Goal: Task Accomplishment & Management: Complete application form

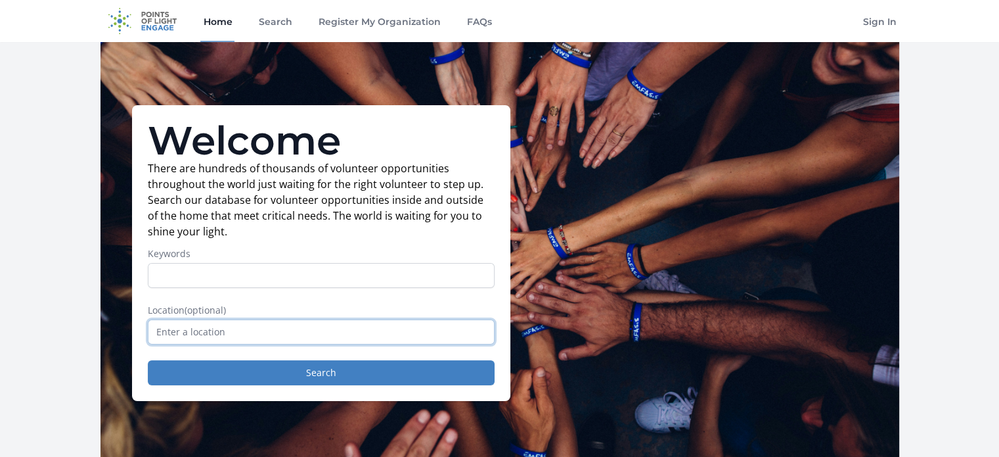
click at [204, 330] on input "text" at bounding box center [321, 331] width 347 height 25
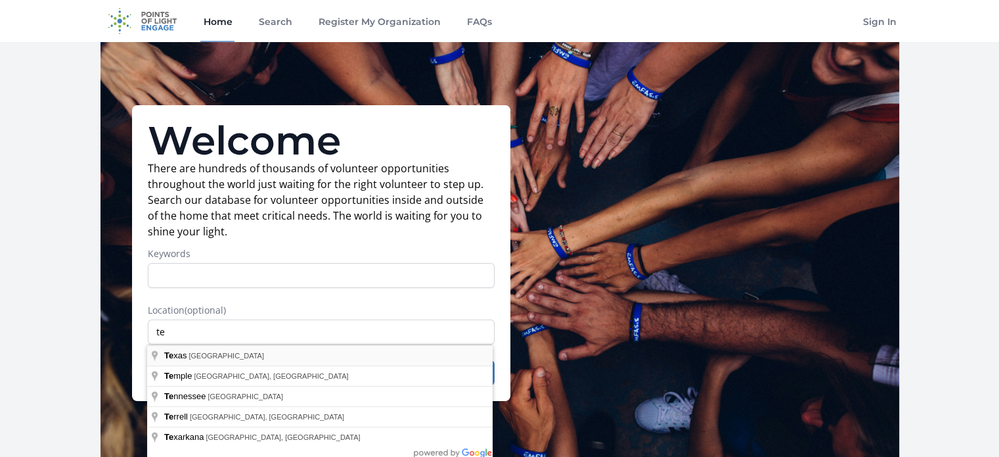
type input "[US_STATE], [GEOGRAPHIC_DATA]"
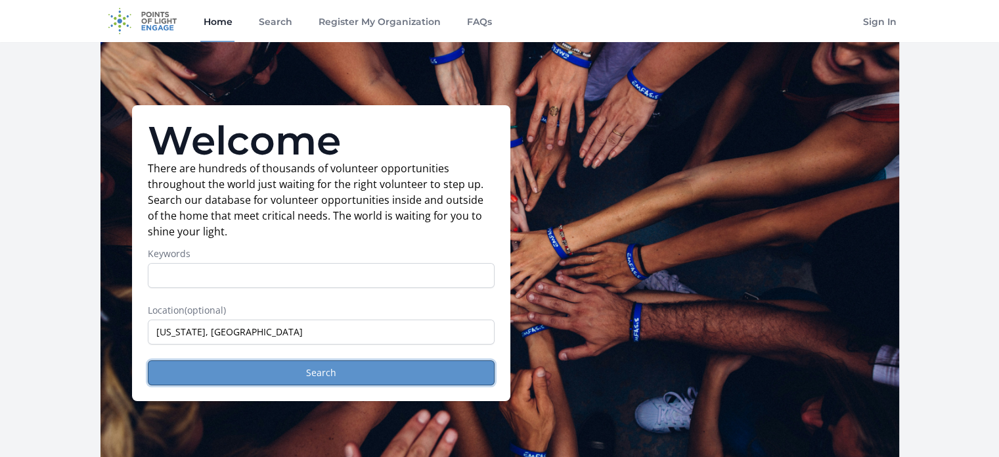
click at [361, 367] on button "Search" at bounding box center [321, 372] width 347 height 25
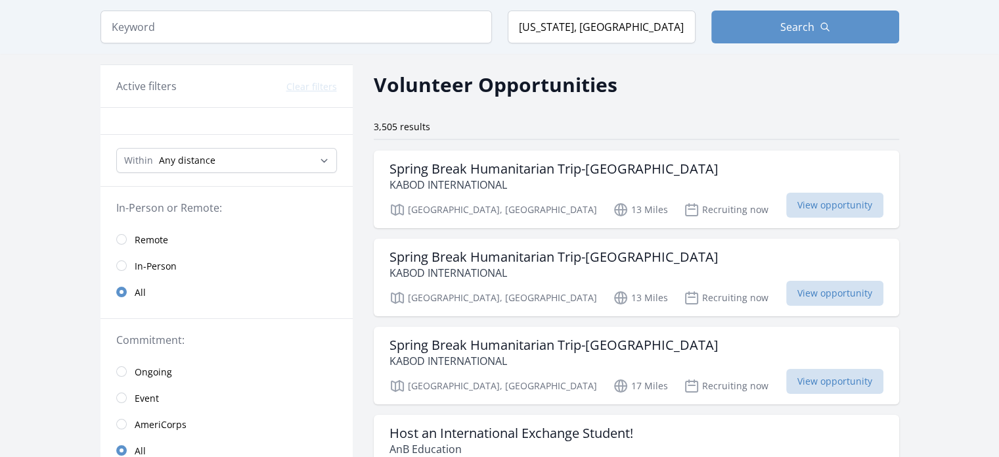
scroll to position [66, 0]
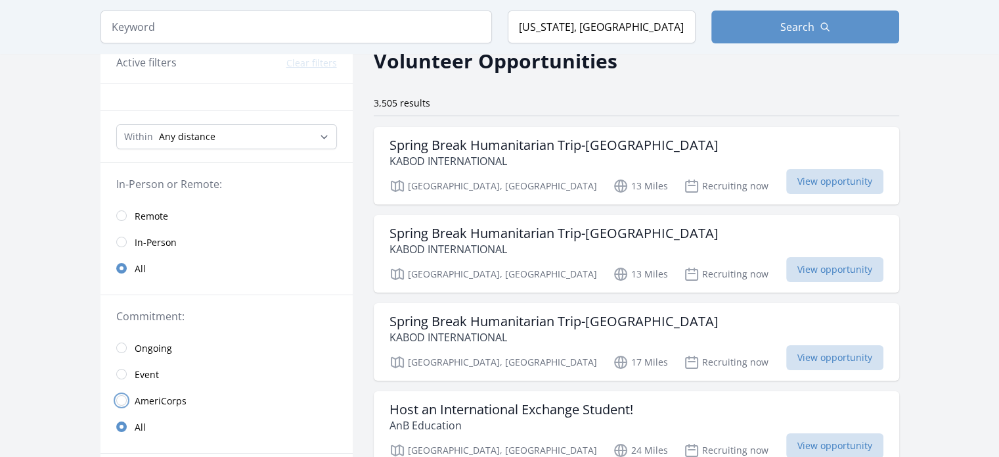
click at [122, 401] on input "radio" at bounding box center [121, 400] width 11 height 11
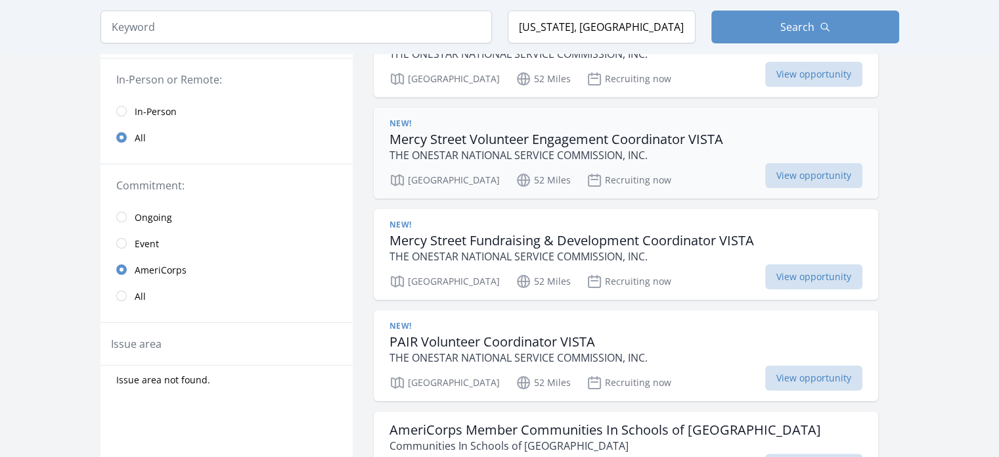
scroll to position [131, 0]
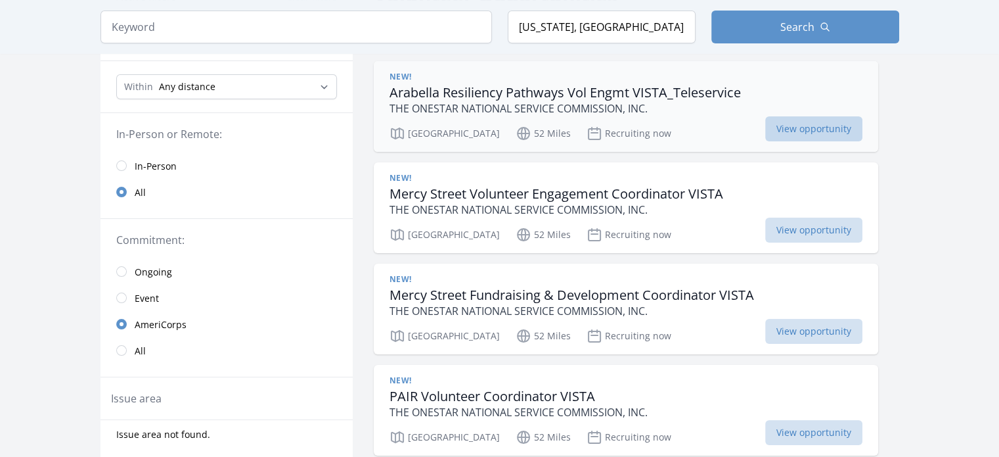
click at [765, 125] on span "View opportunity" at bounding box center [813, 128] width 97 height 25
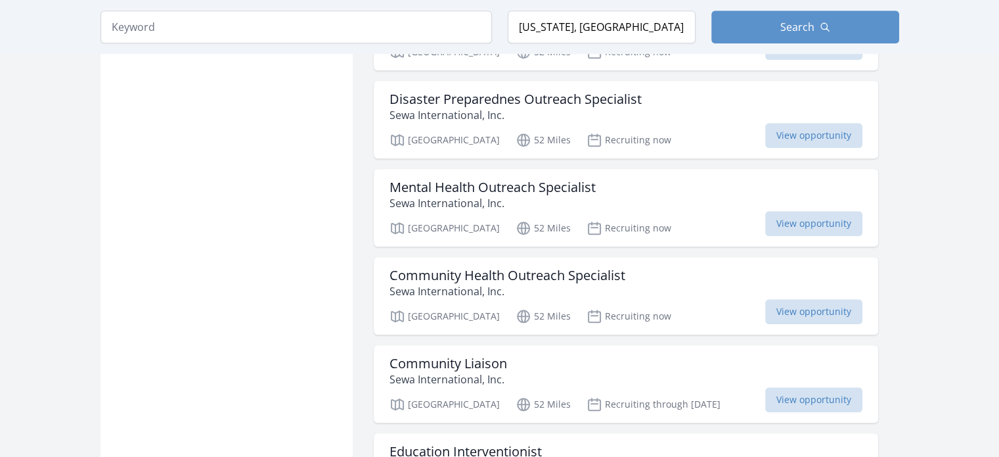
scroll to position [1314, 0]
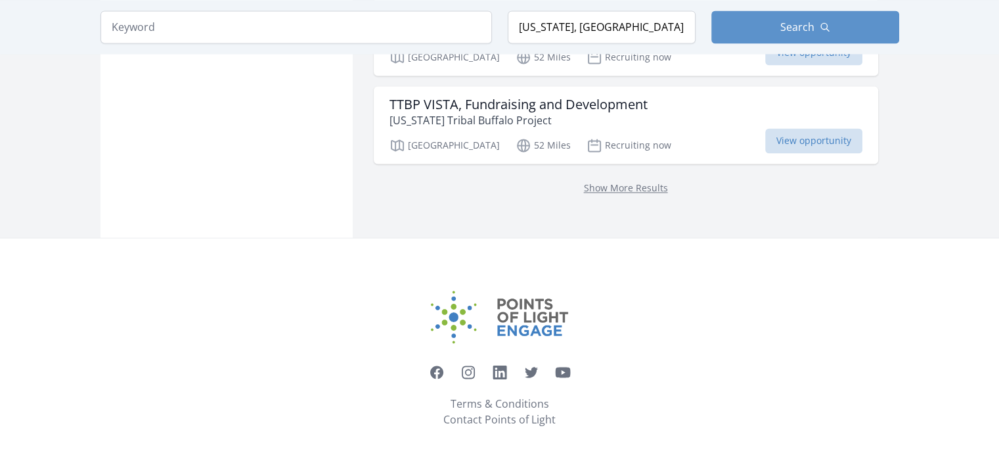
scroll to position [2008, 0]
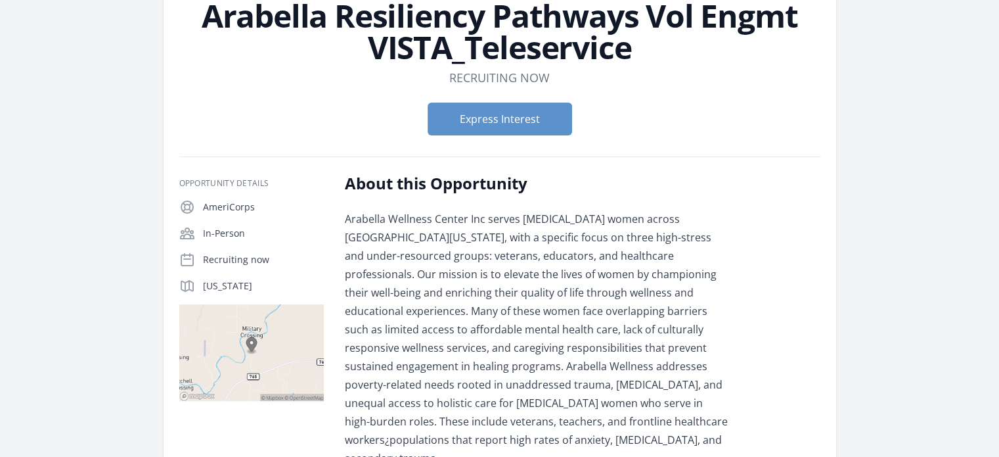
scroll to position [197, 0]
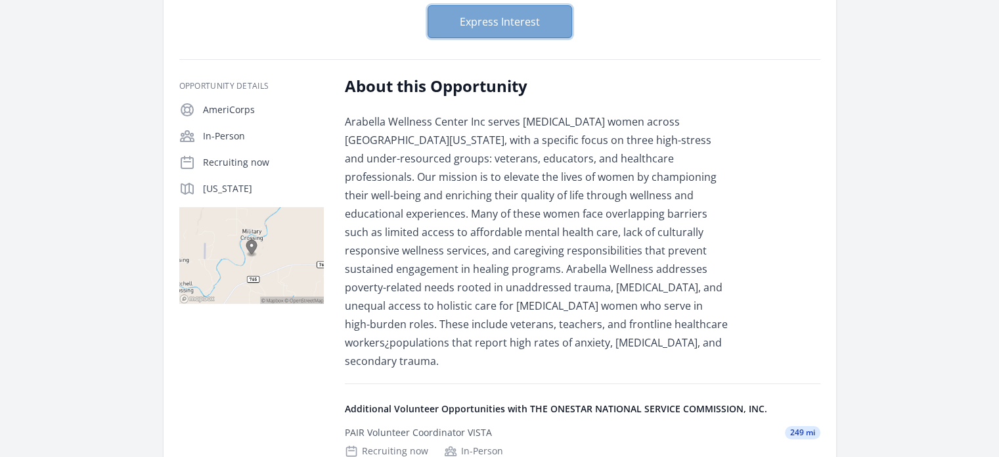
click at [528, 23] on button "Express Interest" at bounding box center [500, 21] width 145 height 33
